Goal: Task Accomplishment & Management: Manage account settings

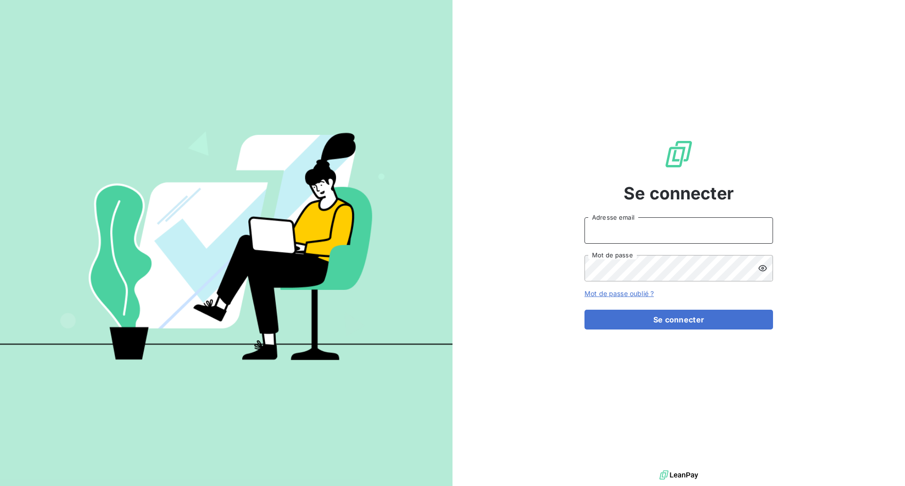
click at [648, 223] on input "Adresse email" at bounding box center [679, 230] width 189 height 26
type input "[EMAIL_ADDRESS][DOMAIN_NAME]"
click at [585, 310] on button "Se connecter" at bounding box center [679, 320] width 189 height 20
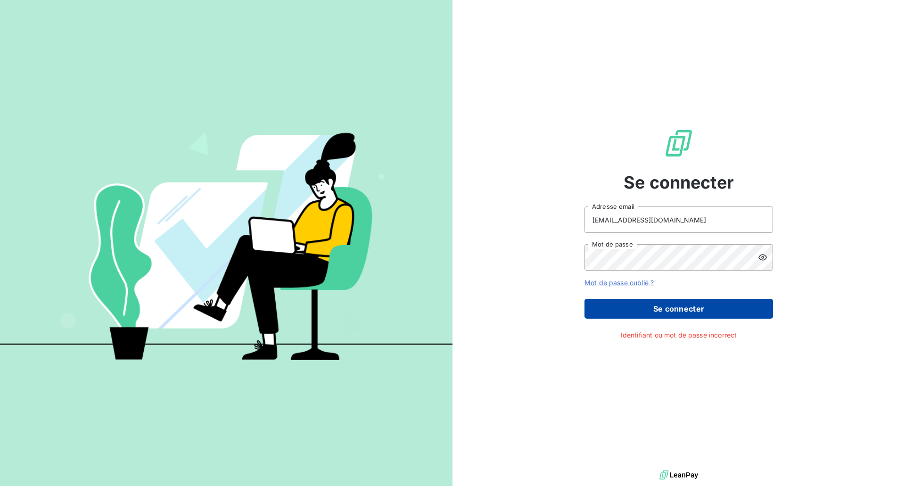
click at [710, 310] on button "Se connecter" at bounding box center [679, 309] width 189 height 20
click at [710, 311] on button "Se connecter" at bounding box center [679, 309] width 189 height 20
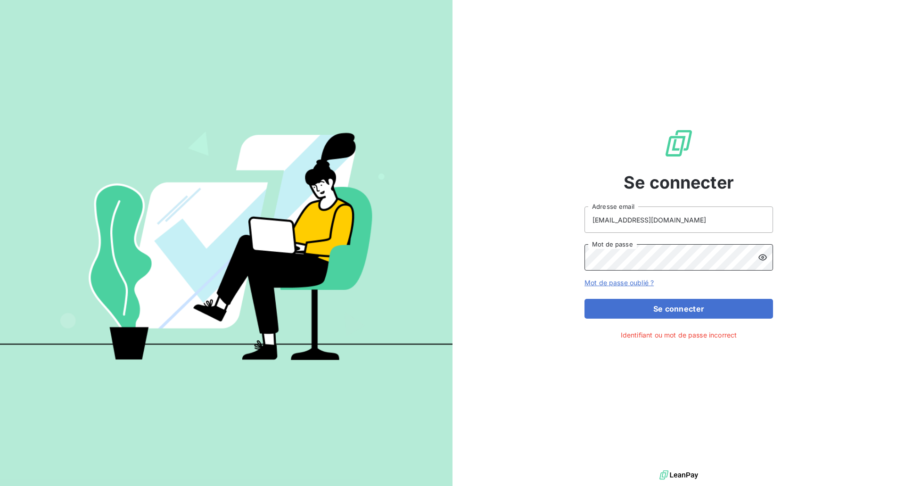
click at [585, 299] on button "Se connecter" at bounding box center [679, 309] width 189 height 20
click at [611, 285] on form "[EMAIL_ADDRESS][DOMAIN_NAME] Adresse email Mot de passe Mot de passe oublié ? S…" at bounding box center [679, 263] width 189 height 112
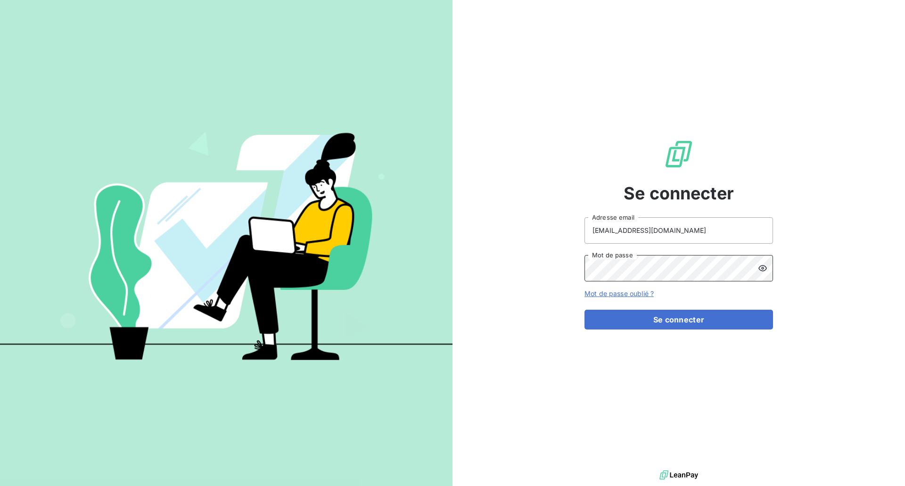
click at [515, 269] on div "Se connecter [EMAIL_ADDRESS][DOMAIN_NAME] Adresse email Mot de passe Mot de pas…" at bounding box center [679, 234] width 453 height 468
click at [763, 264] on icon at bounding box center [762, 268] width 9 height 9
click at [671, 320] on button "Se connecter" at bounding box center [679, 320] width 189 height 20
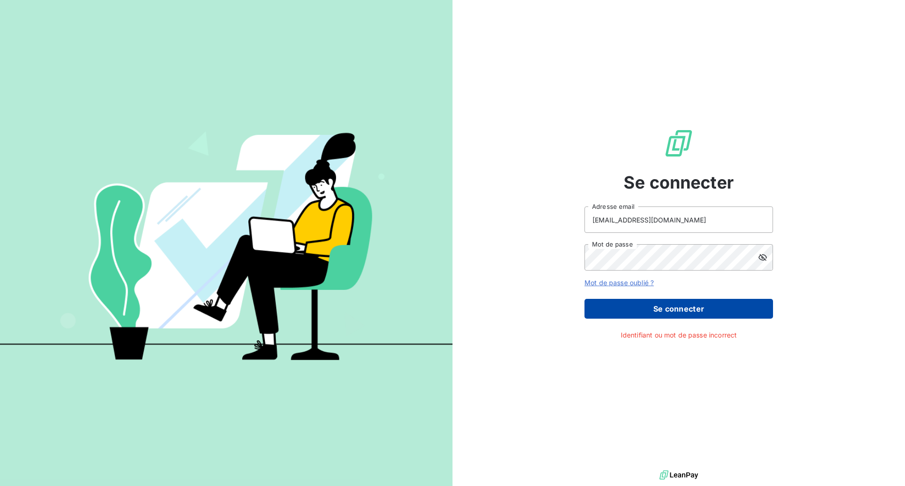
click at [668, 307] on button "Se connecter" at bounding box center [679, 309] width 189 height 20
click at [645, 315] on button "Se connecter" at bounding box center [679, 309] width 189 height 20
click at [646, 312] on button "Se connecter" at bounding box center [679, 309] width 189 height 20
click at [646, 313] on button "Se connecter" at bounding box center [679, 309] width 189 height 20
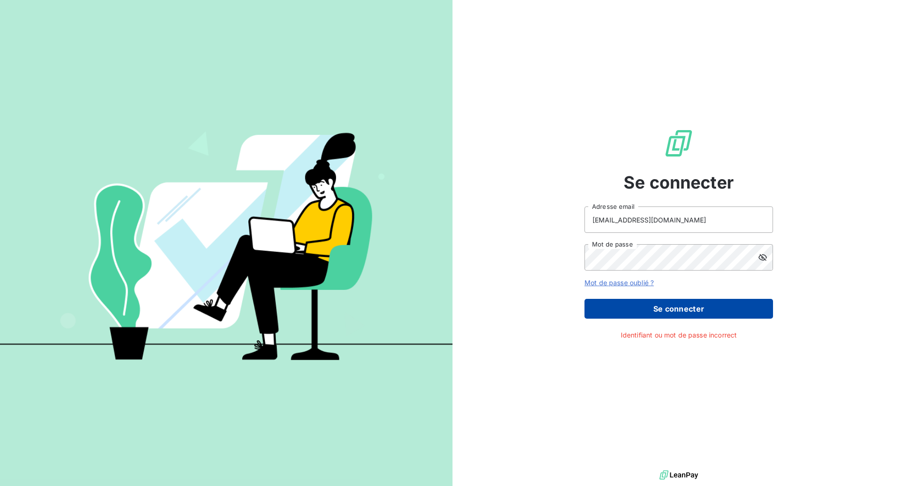
click at [659, 304] on button "Se connecter" at bounding box center [679, 309] width 189 height 20
